Goal: Browse casually

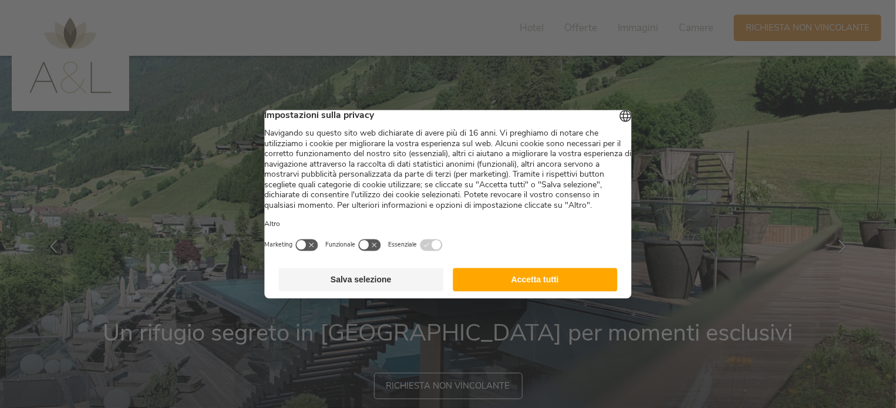
click at [418, 291] on button "Salva selezione" at bounding box center [361, 279] width 165 height 23
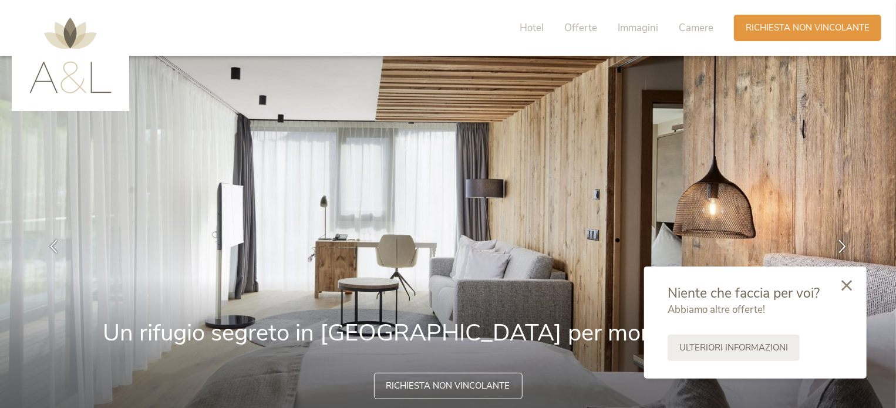
click at [850, 284] on icon at bounding box center [846, 285] width 11 height 11
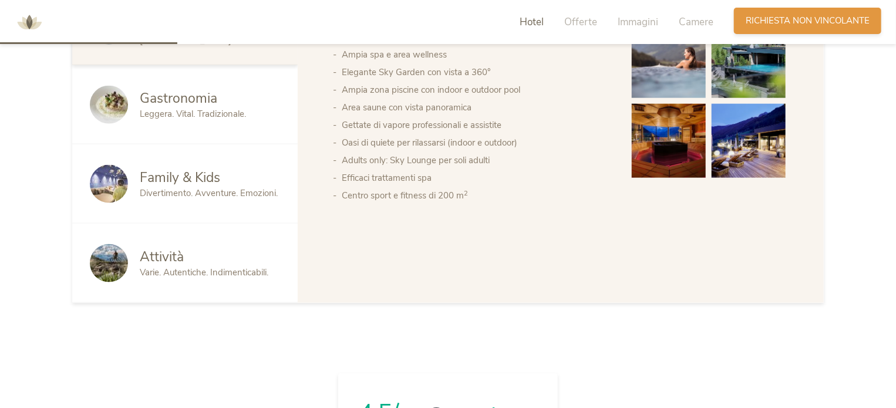
click at [792, 22] on span "Richiesta non vincolante" at bounding box center [808, 21] width 124 height 12
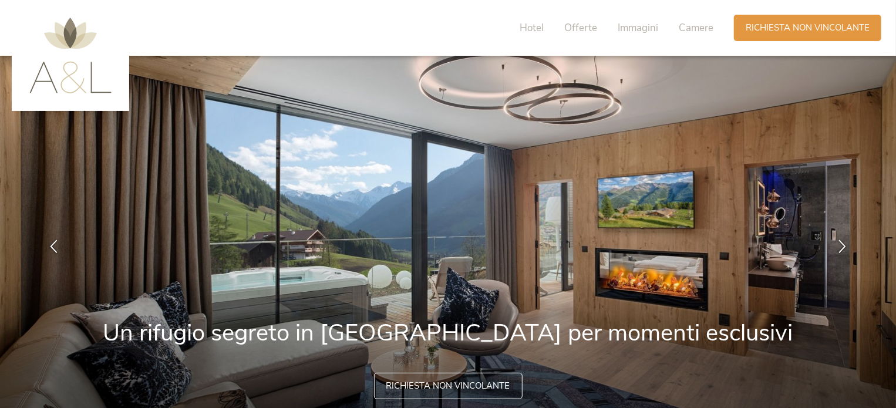
click at [100, 42] on img at bounding box center [70, 56] width 82 height 76
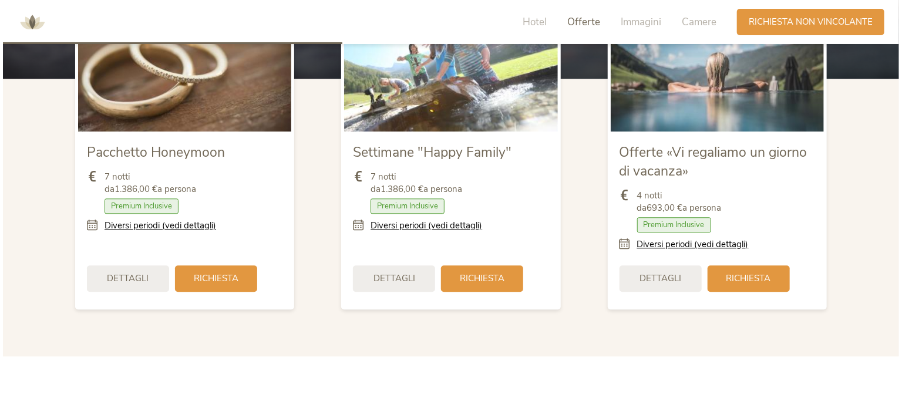
scroll to position [1409, 0]
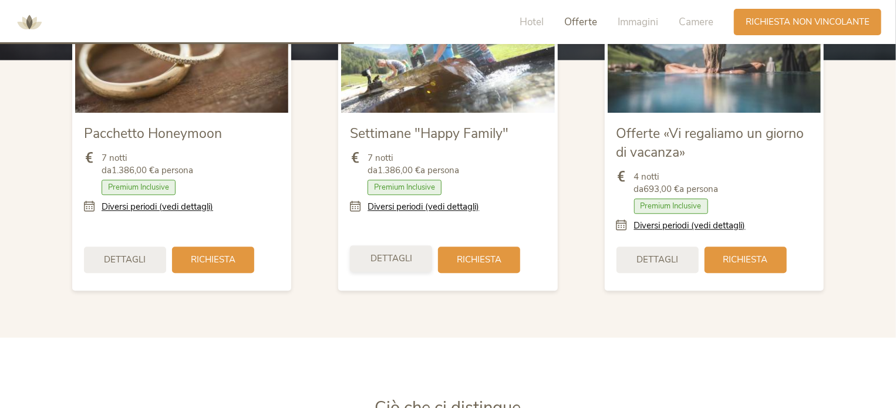
click at [402, 260] on span "Dettagli" at bounding box center [392, 258] width 42 height 12
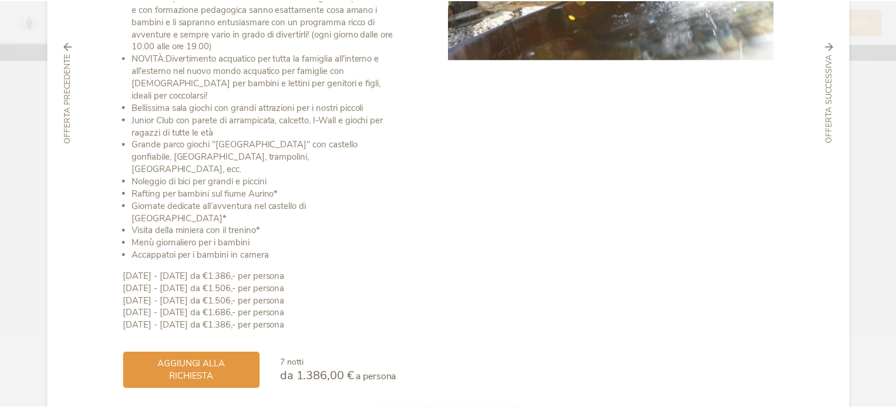
scroll to position [0, 0]
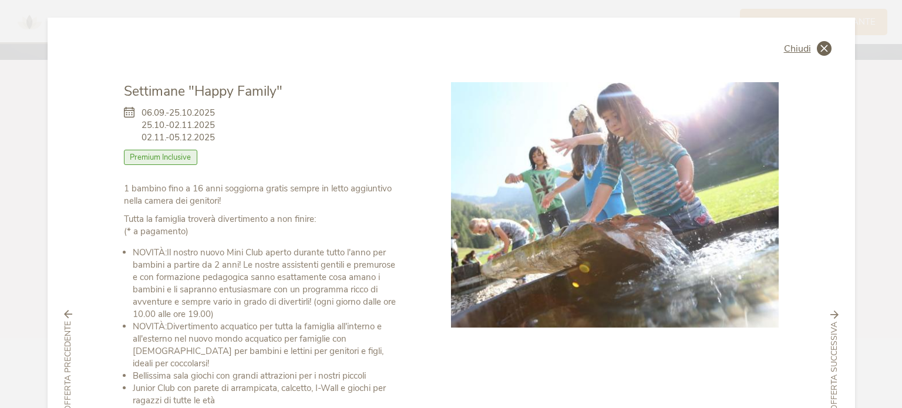
click at [801, 41] on div "Chiudi" at bounding box center [808, 48] width 48 height 15
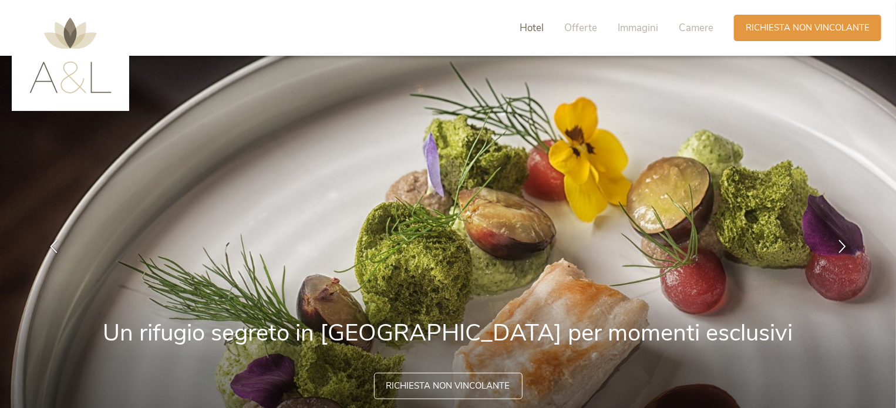
click at [540, 27] on span "Hotel" at bounding box center [532, 28] width 24 height 14
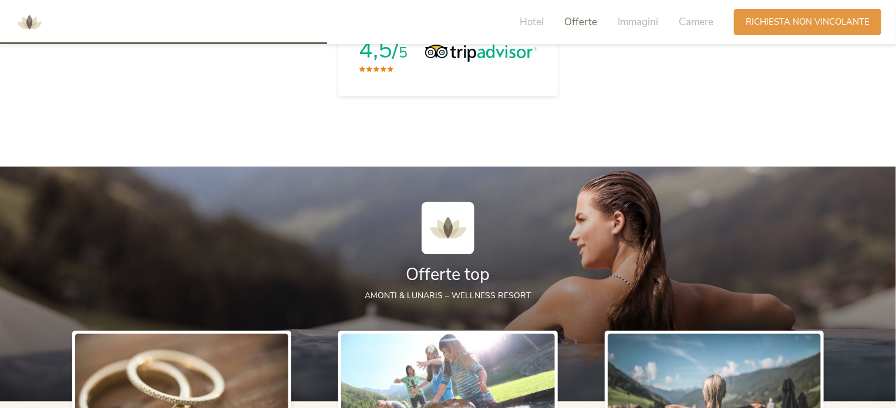
scroll to position [1300, 0]
